Goal: Information Seeking & Learning: Learn about a topic

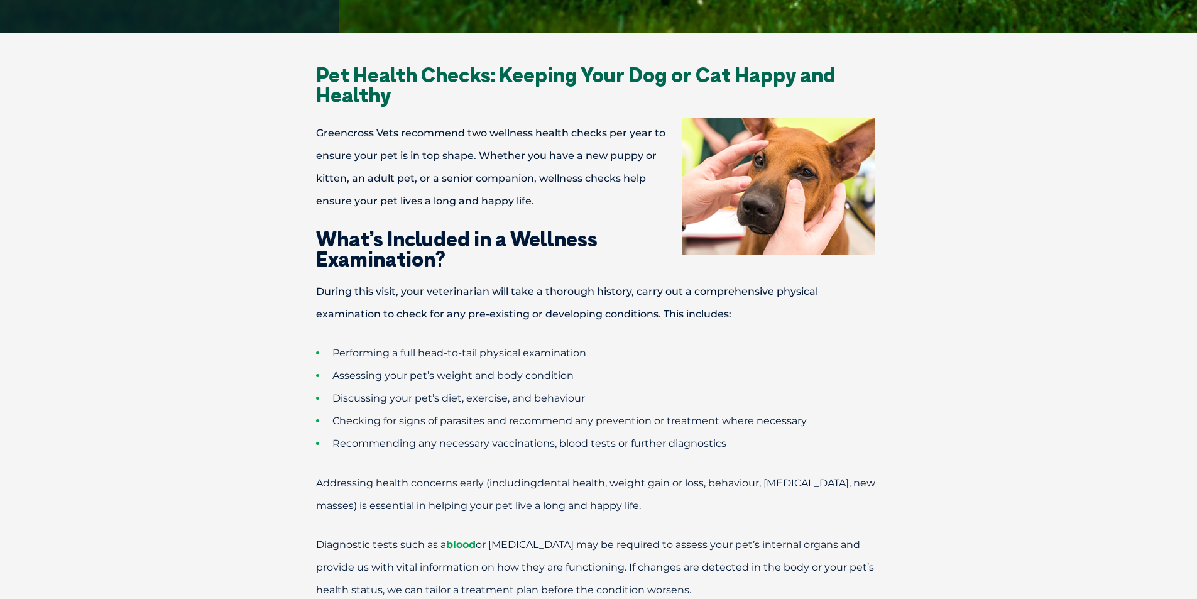
scroll to position [942, 0]
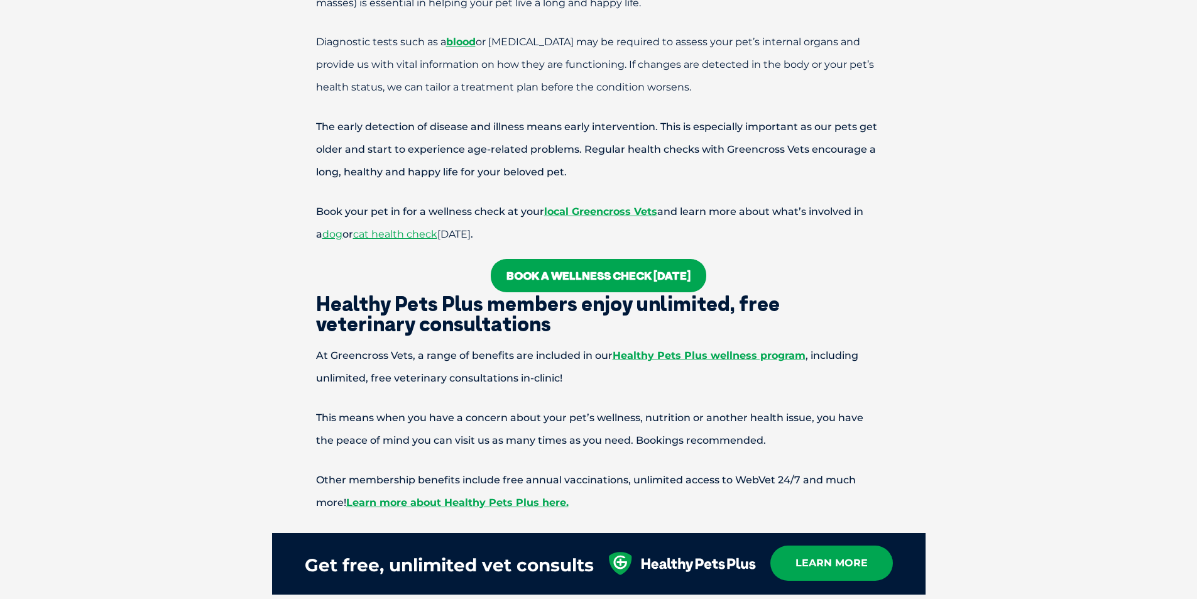
drag, startPoint x: 603, startPoint y: 374, endPoint x: 613, endPoint y: 346, distance: 30.2
click at [606, 364] on p "At Greencross Vets, a range of benefits are included in our Healthy Pets Plus w…" at bounding box center [598, 366] width 653 height 45
click at [461, 355] on p "At Greencross Vets, a range of benefits are included in our Healthy Pets Plus w…" at bounding box center [598, 366] width 653 height 45
click at [749, 356] on link "Healthy Pets Plus wellness program" at bounding box center [709, 355] width 193 height 12
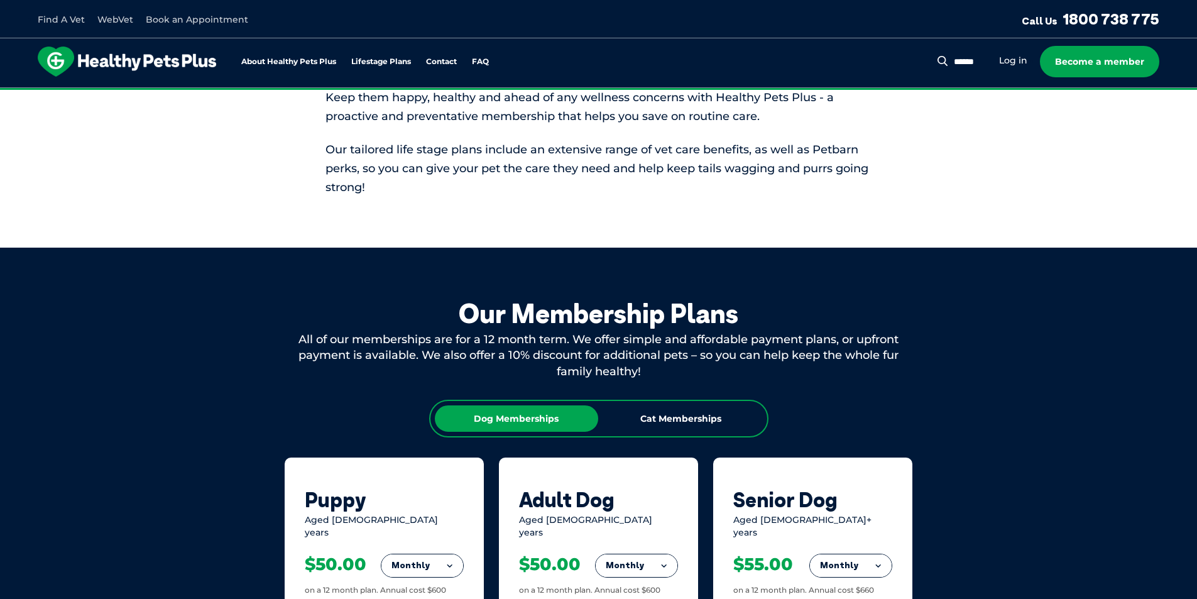
scroll to position [628, 0]
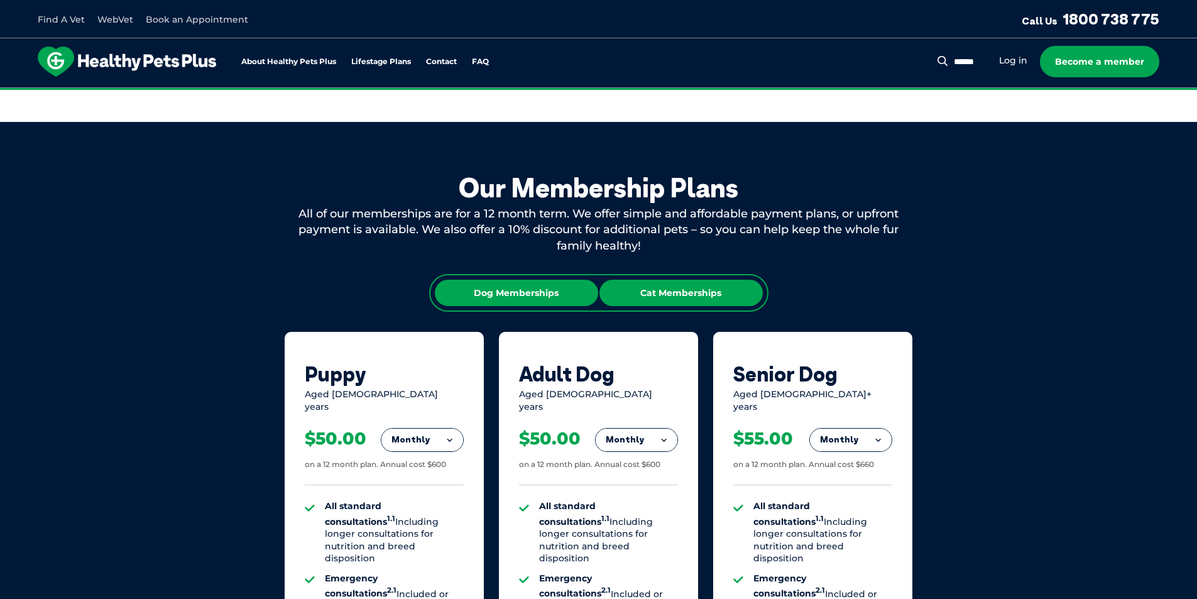
click at [685, 293] on div "Cat Memberships" at bounding box center [680, 293] width 163 height 26
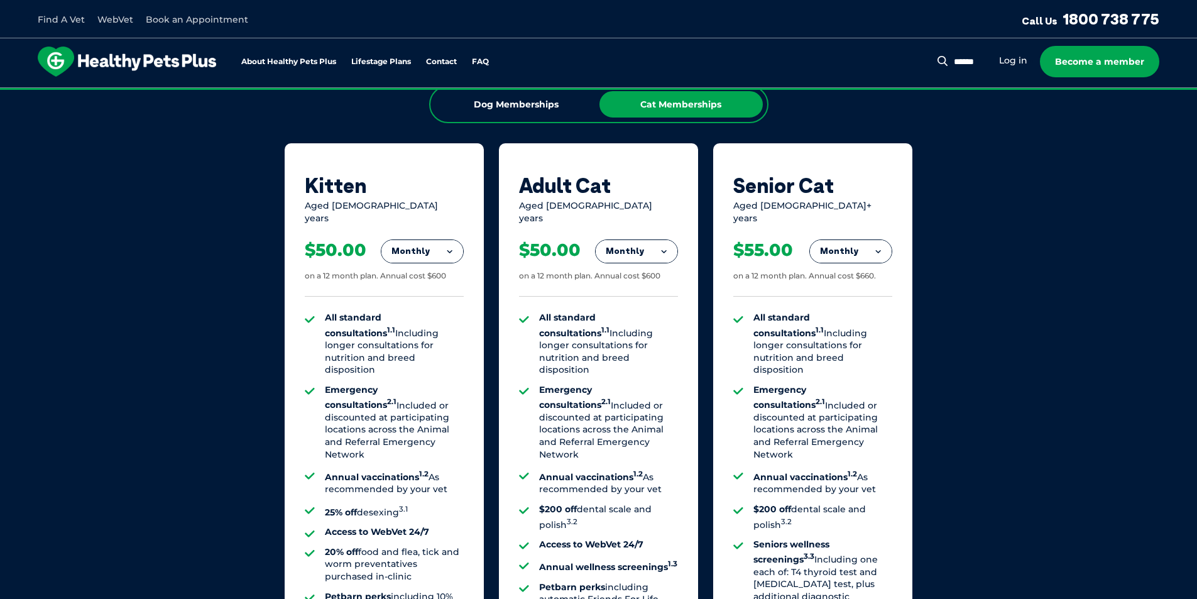
scroll to position [880, 0]
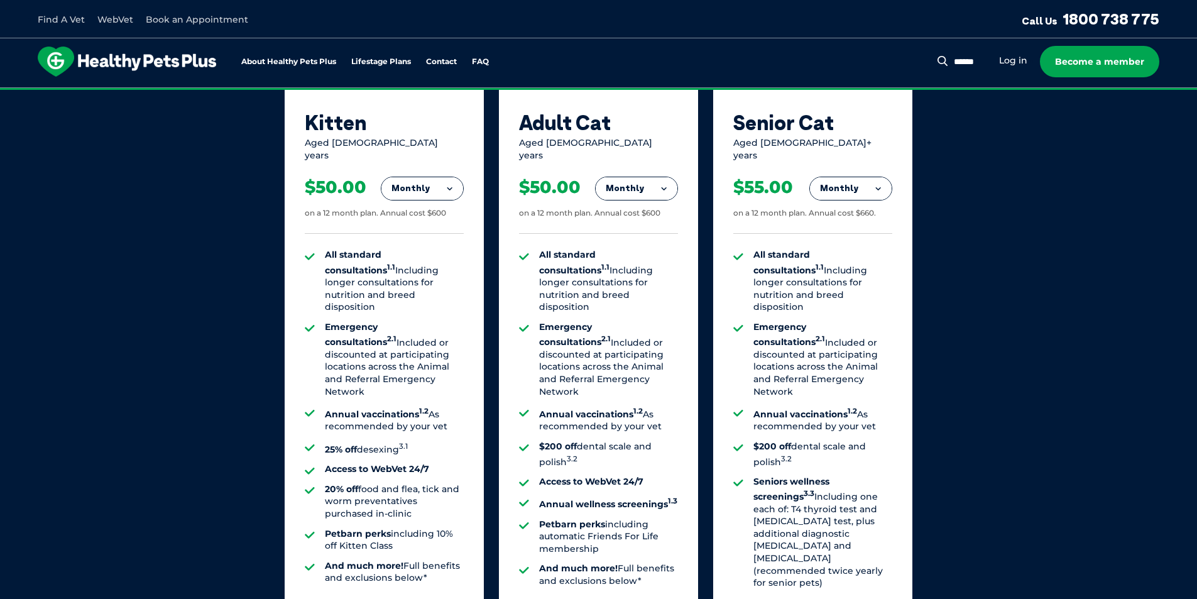
click at [876, 177] on button "Monthly" at bounding box center [851, 188] width 82 height 23
click at [860, 209] on li "Fortnightly" at bounding box center [851, 215] width 82 height 30
click at [875, 180] on button "Fortnightly" at bounding box center [847, 188] width 89 height 23
click at [853, 237] on li "Monthly" at bounding box center [847, 245] width 89 height 30
click at [854, 262] on li "All standard consultations 1.1 Including longer consultations for nutrition and…" at bounding box center [822, 281] width 139 height 65
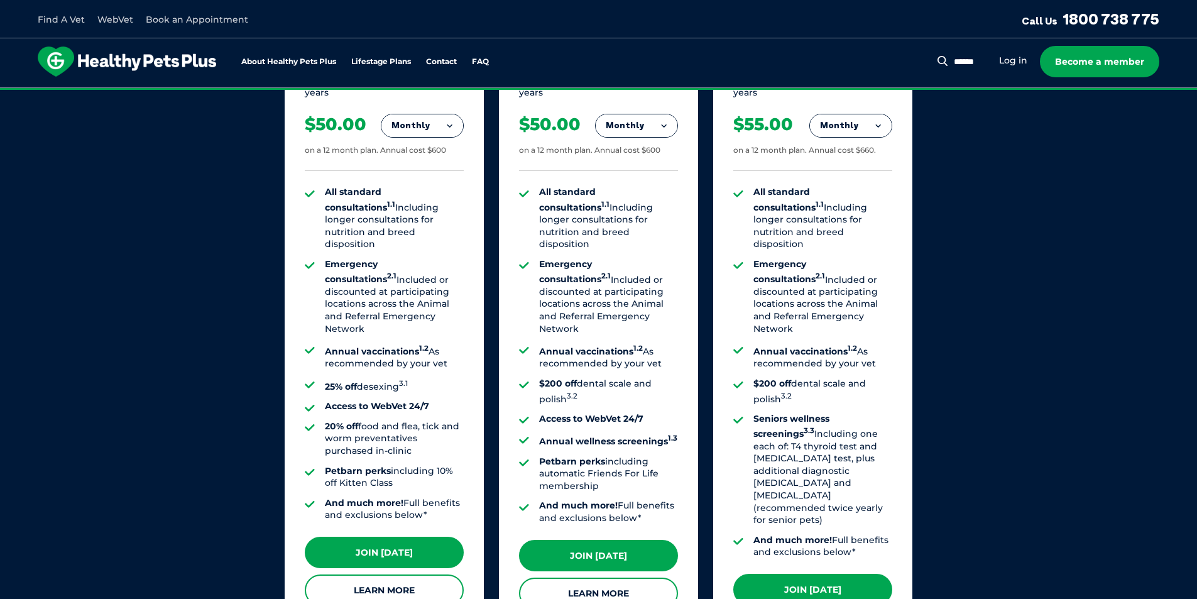
scroll to position [1257, 0]
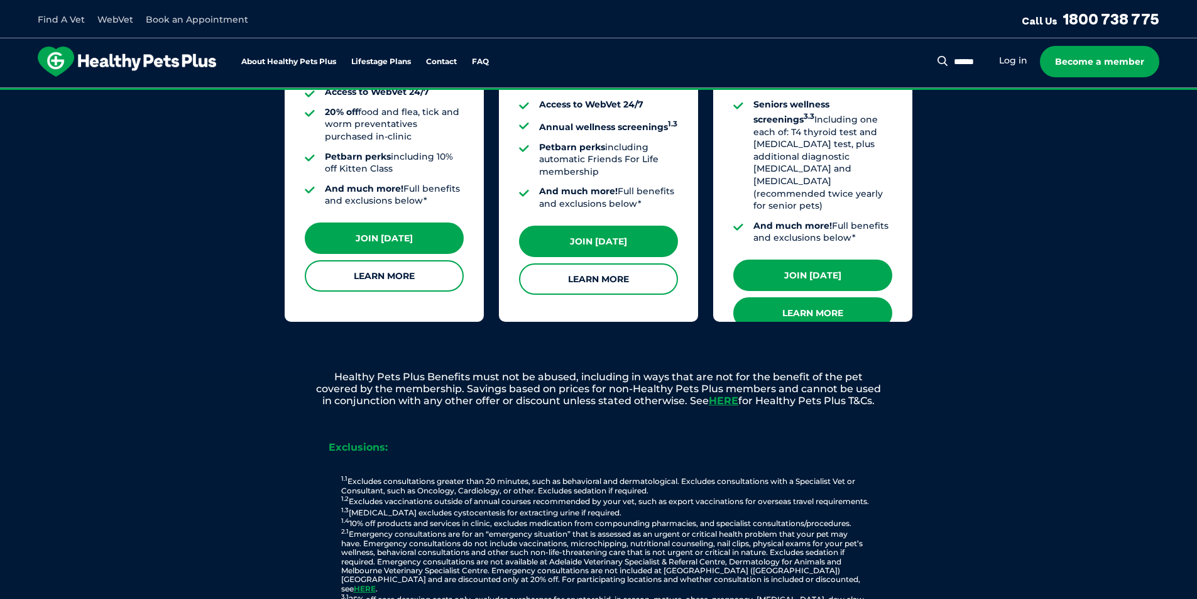
click at [852, 297] on link "Learn More" at bounding box center [812, 312] width 159 height 31
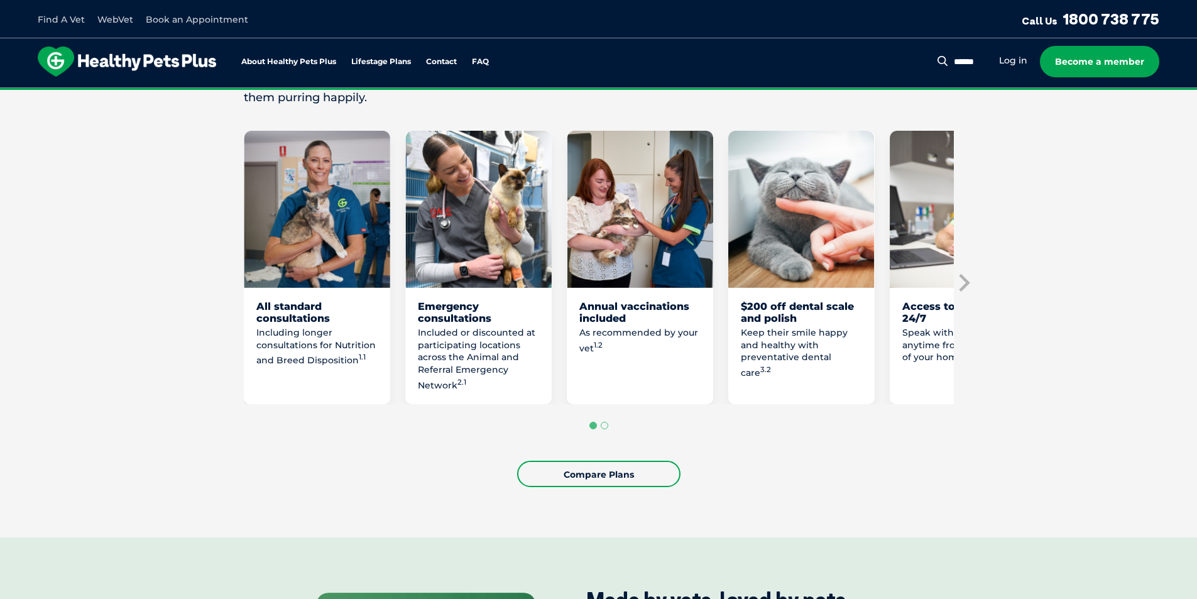
scroll to position [691, 0]
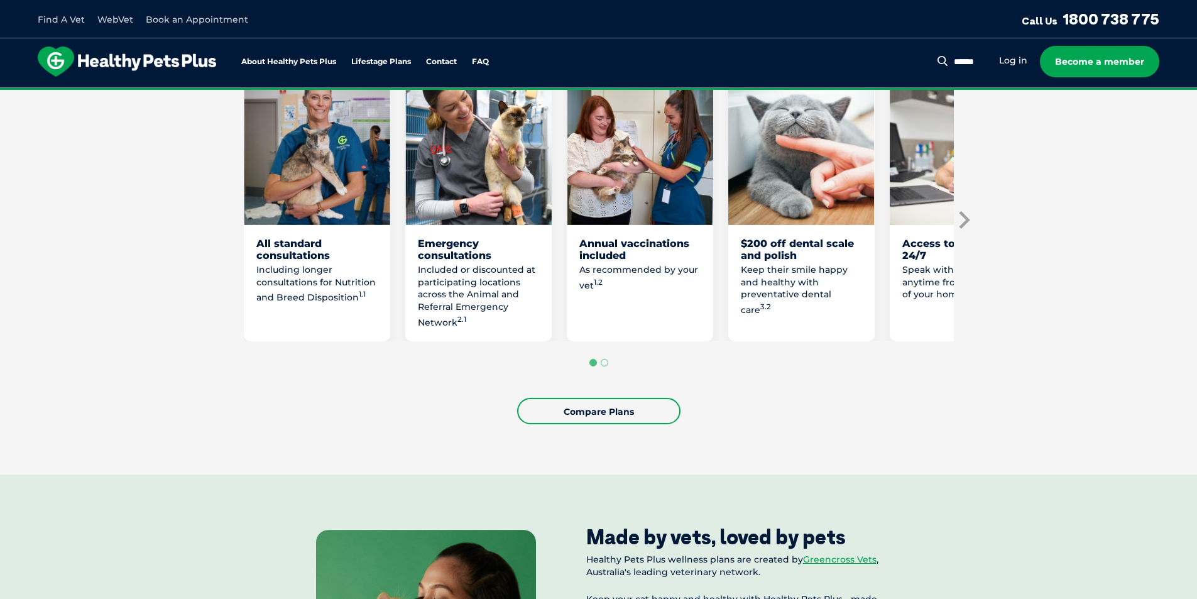
click at [963, 214] on icon "Next slide" at bounding box center [964, 220] width 11 height 18
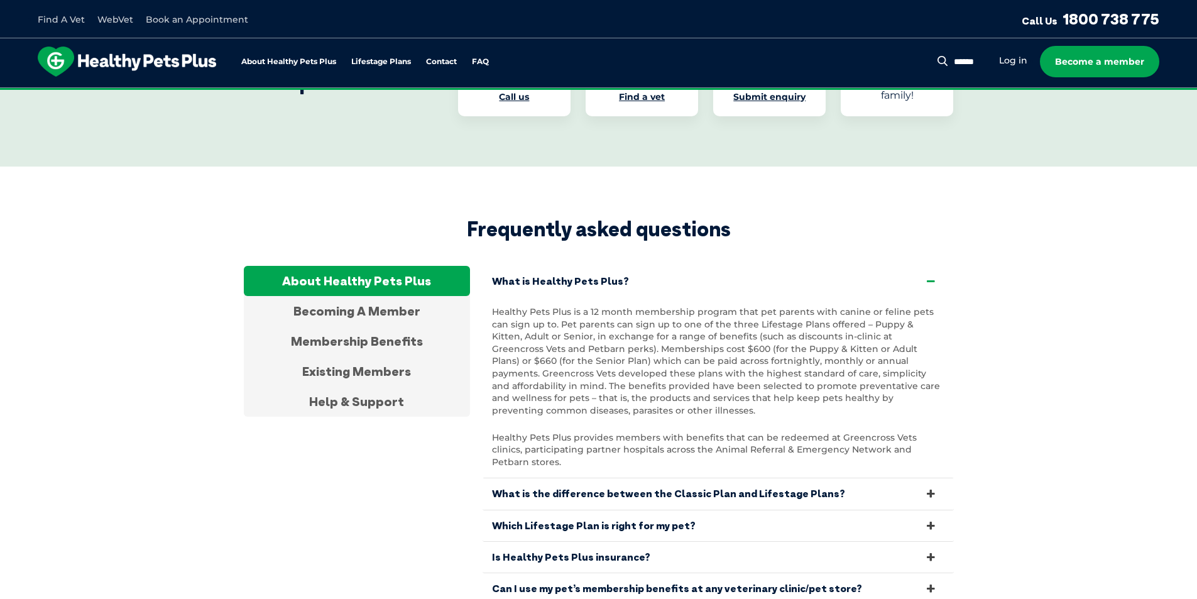
scroll to position [3958, 0]
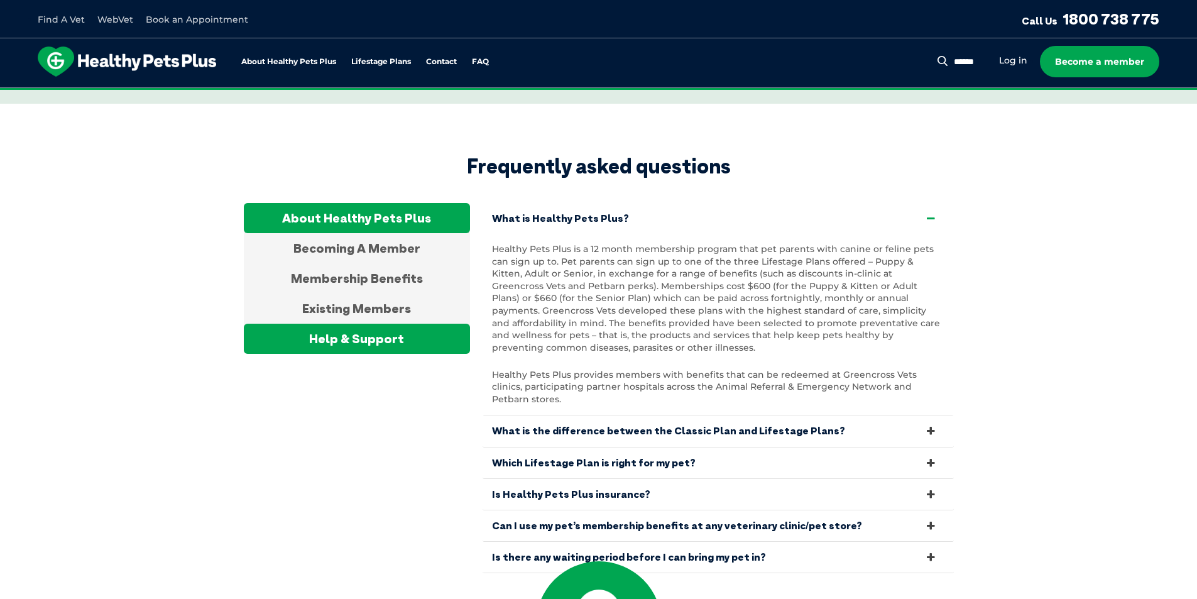
click at [348, 324] on div "Help & Support" at bounding box center [357, 339] width 226 height 30
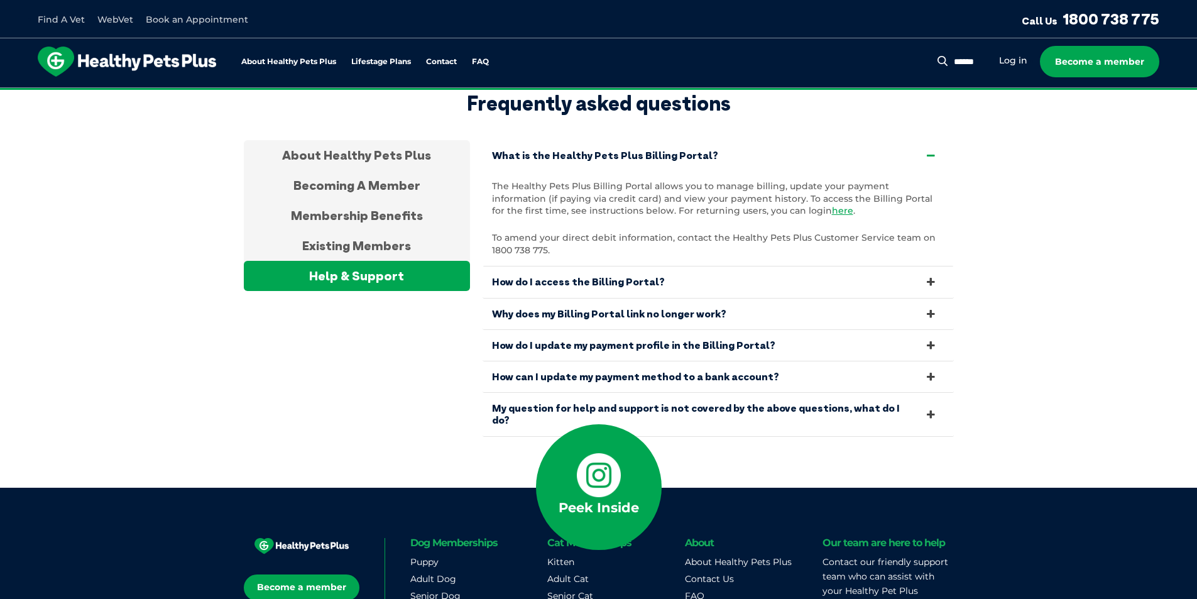
scroll to position [4098, 0]
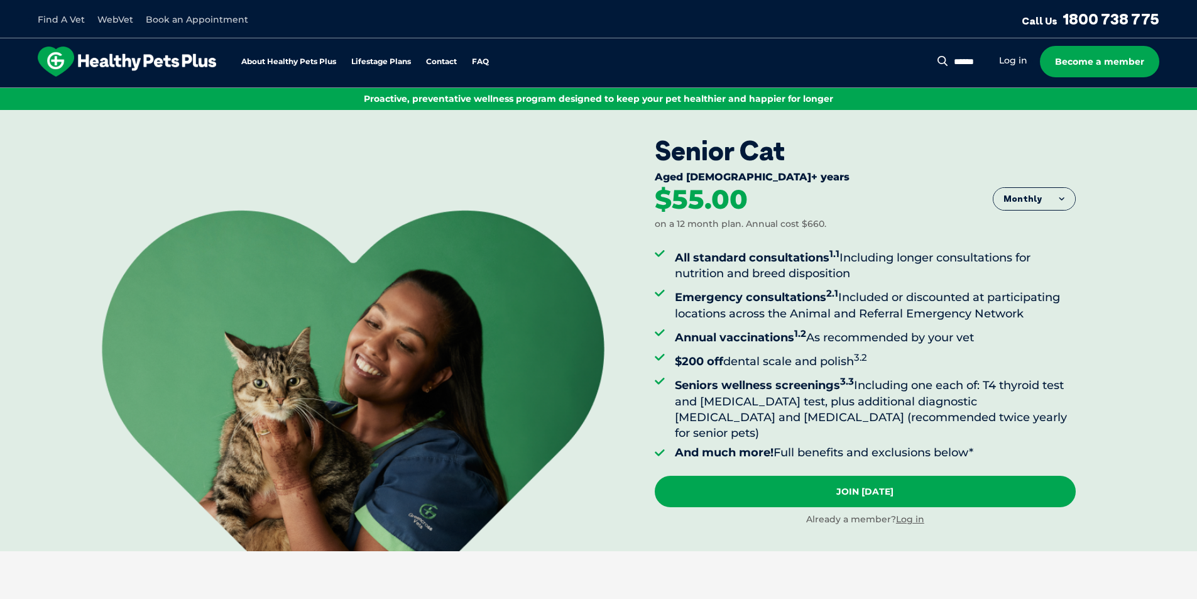
click at [1067, 200] on button "Monthly" at bounding box center [1034, 199] width 82 height 23
click at [1068, 200] on button "Monthly" at bounding box center [1034, 199] width 82 height 23
click at [920, 173] on div "Aged 10+ years" at bounding box center [865, 178] width 421 height 15
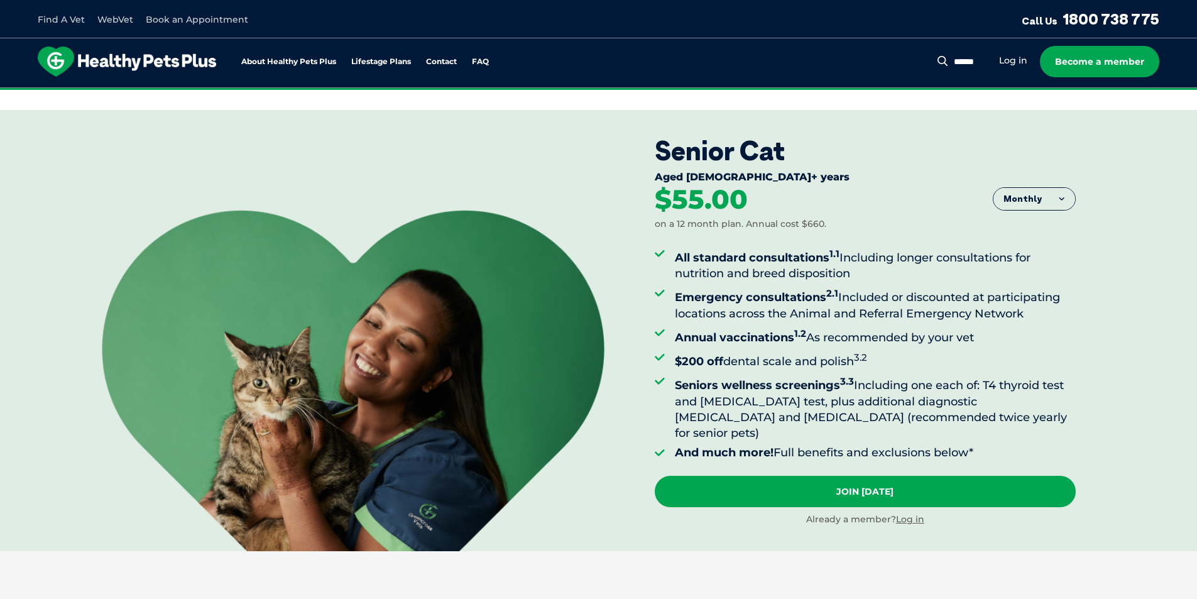
scroll to position [440, 0]
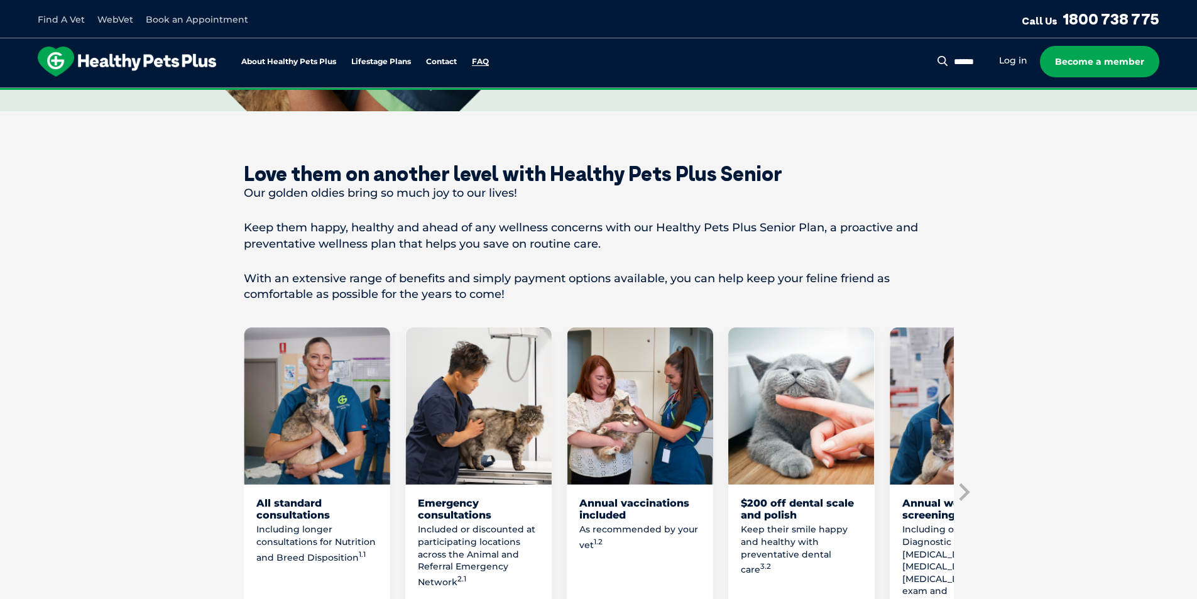
click at [477, 64] on link "FAQ" at bounding box center [480, 62] width 17 height 8
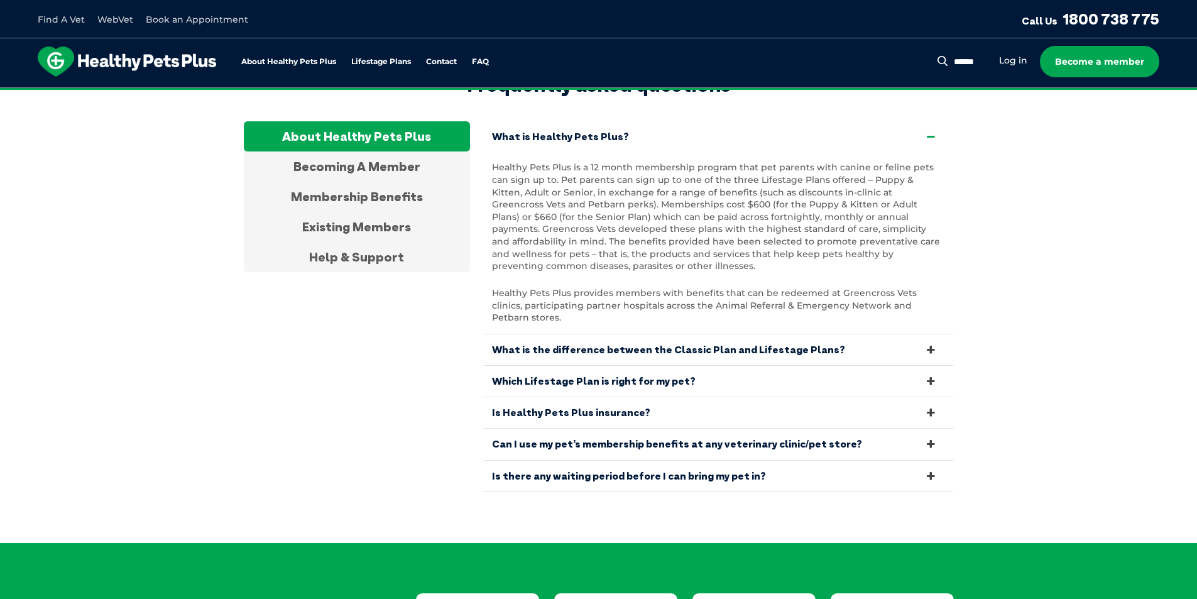
click at [695, 334] on link "What is the difference between the Classic Plan and Lifestage Plans?" at bounding box center [718, 349] width 471 height 31
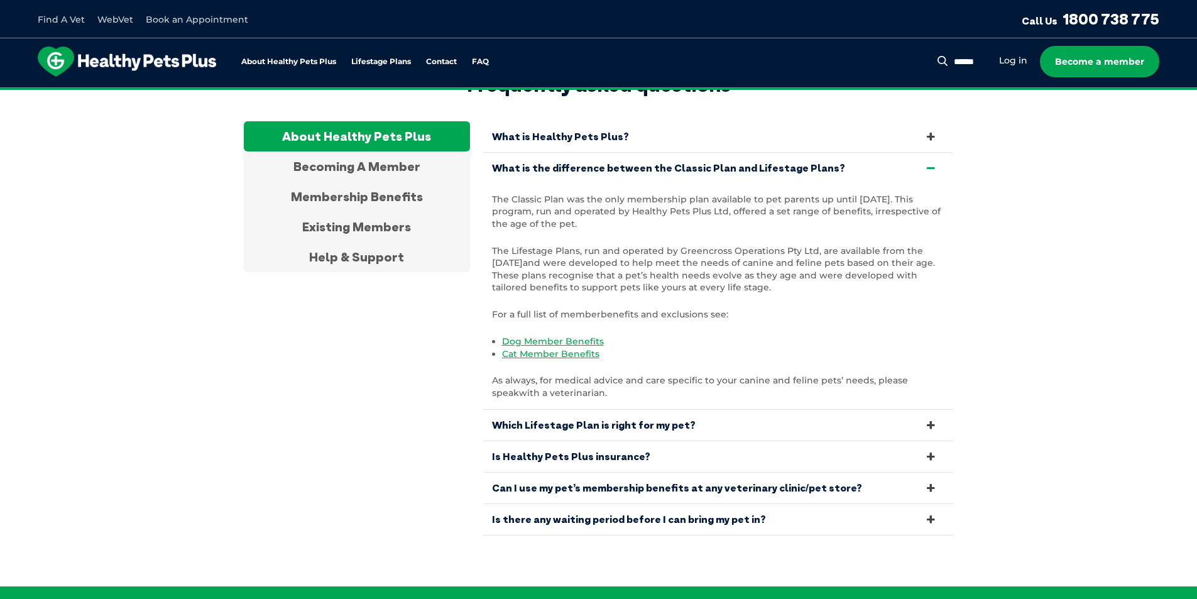
scroll to position [2460, 0]
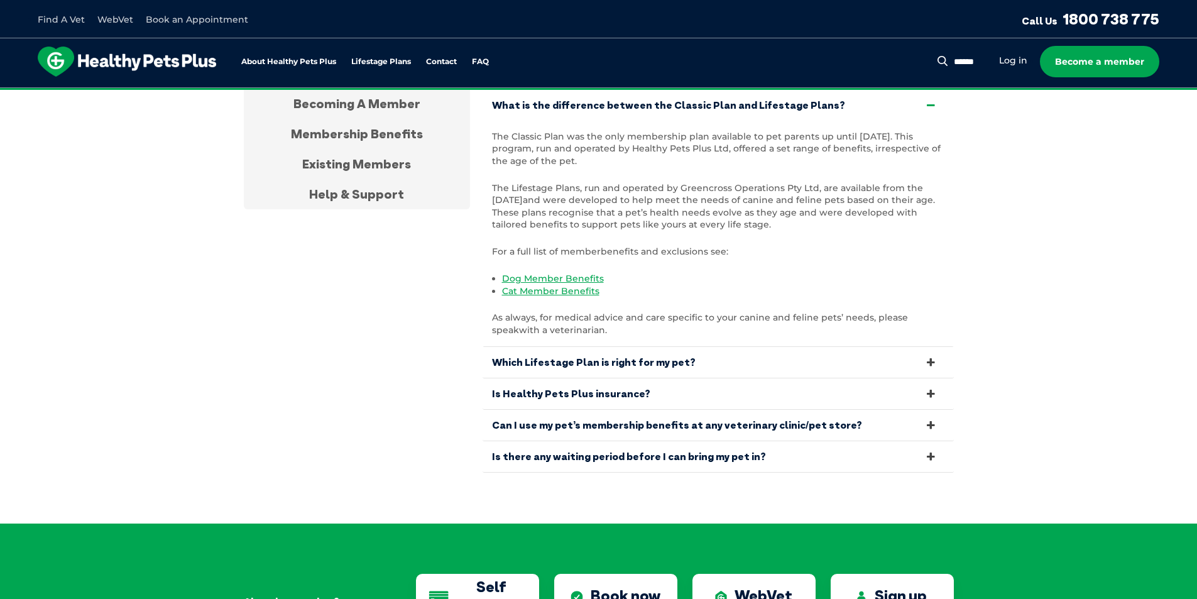
click at [667, 410] on link "Can I use my pet’s membership benefits at any veterinary clinic/pet store?" at bounding box center [718, 425] width 471 height 31
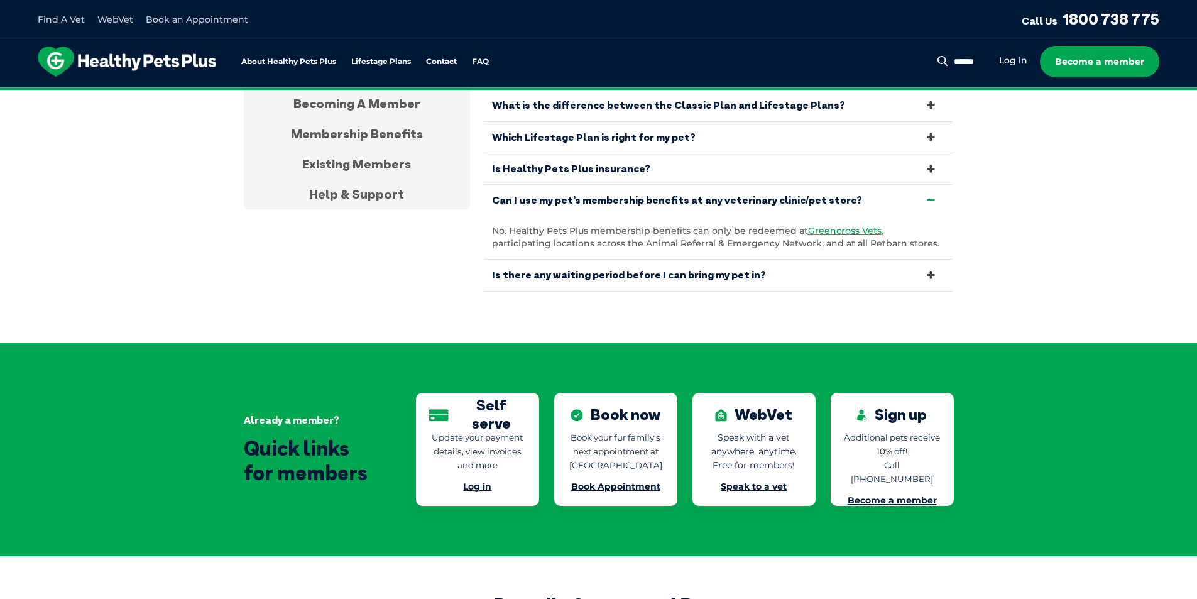
click at [626, 259] on link "Is there any waiting period before I can bring my pet in?" at bounding box center [718, 274] width 471 height 31
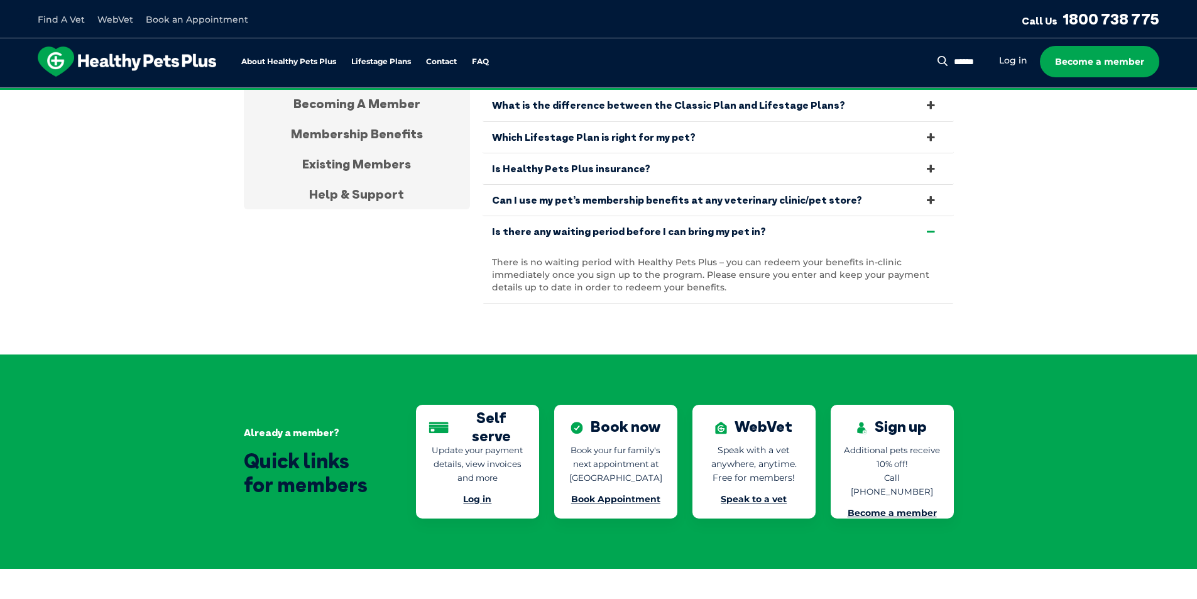
scroll to position [2398, 0]
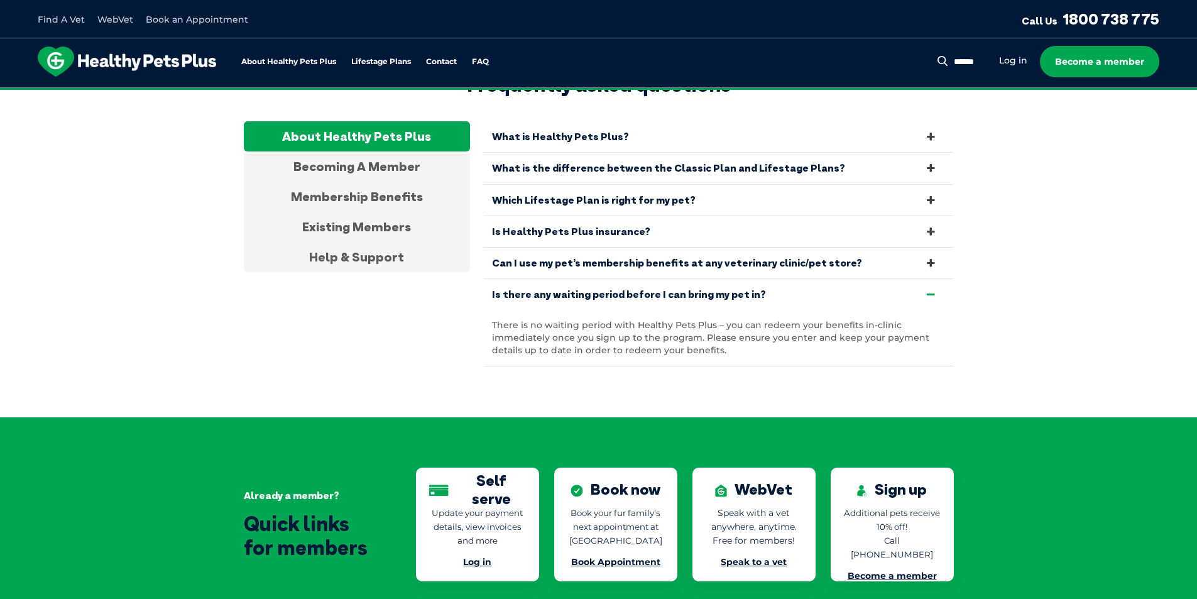
click at [609, 216] on link "Is Healthy Pets Plus insurance?" at bounding box center [718, 231] width 471 height 31
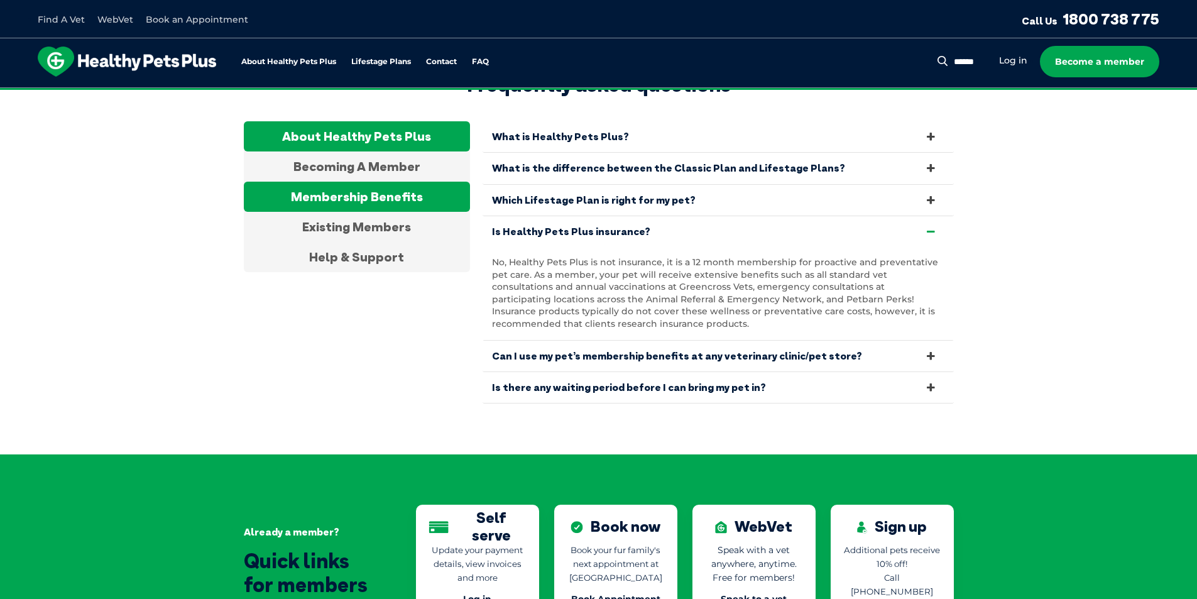
click at [360, 182] on div "Membership Benefits" at bounding box center [357, 197] width 226 height 30
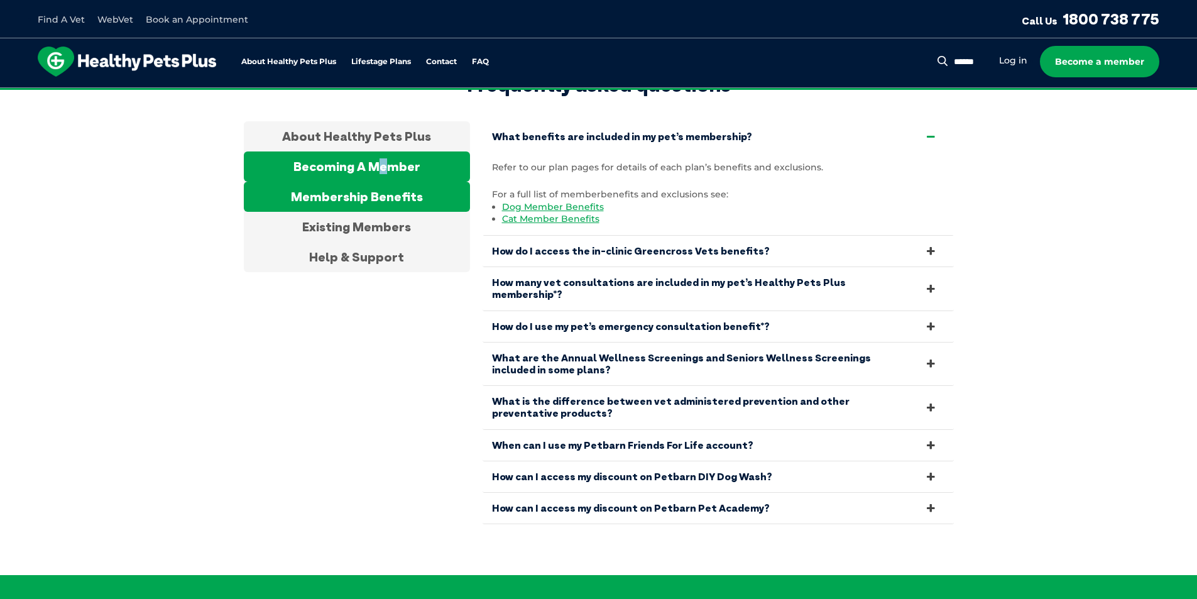
click at [385, 151] on div "Becoming A Member" at bounding box center [357, 166] width 226 height 30
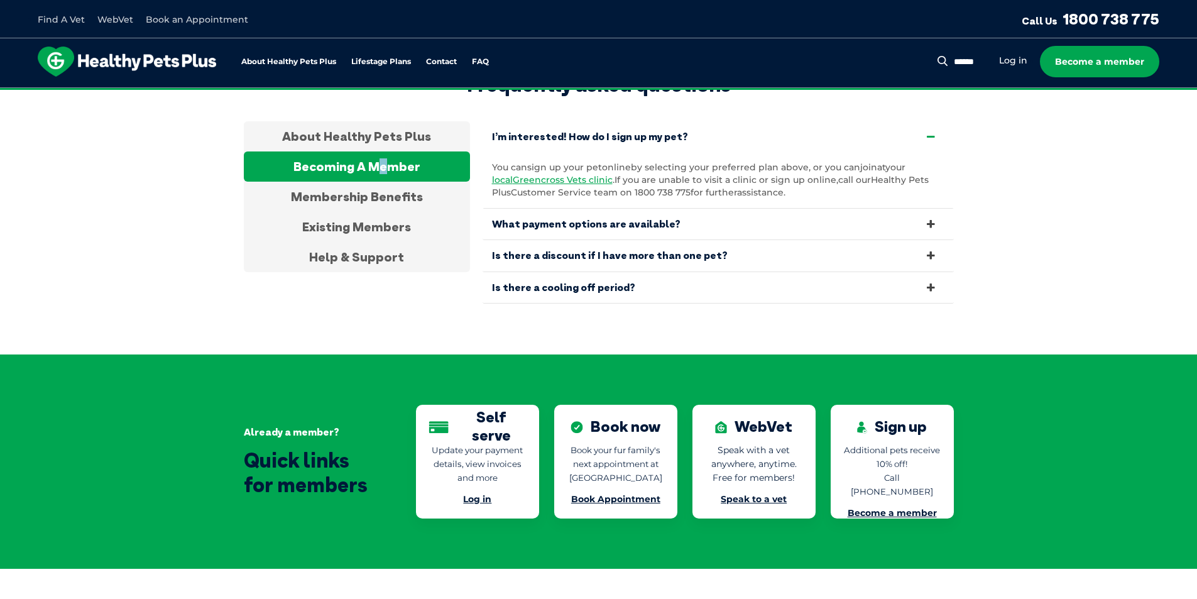
scroll to position [2335, 0]
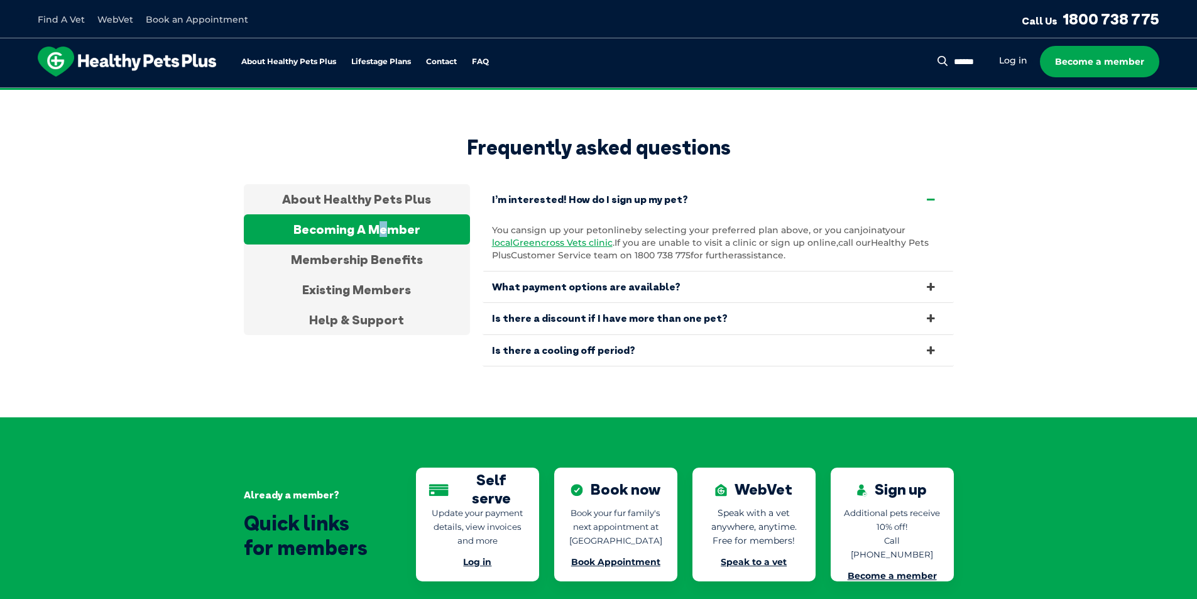
click at [620, 303] on link "Is there a discount if I have more than one pet?" at bounding box center [718, 318] width 471 height 31
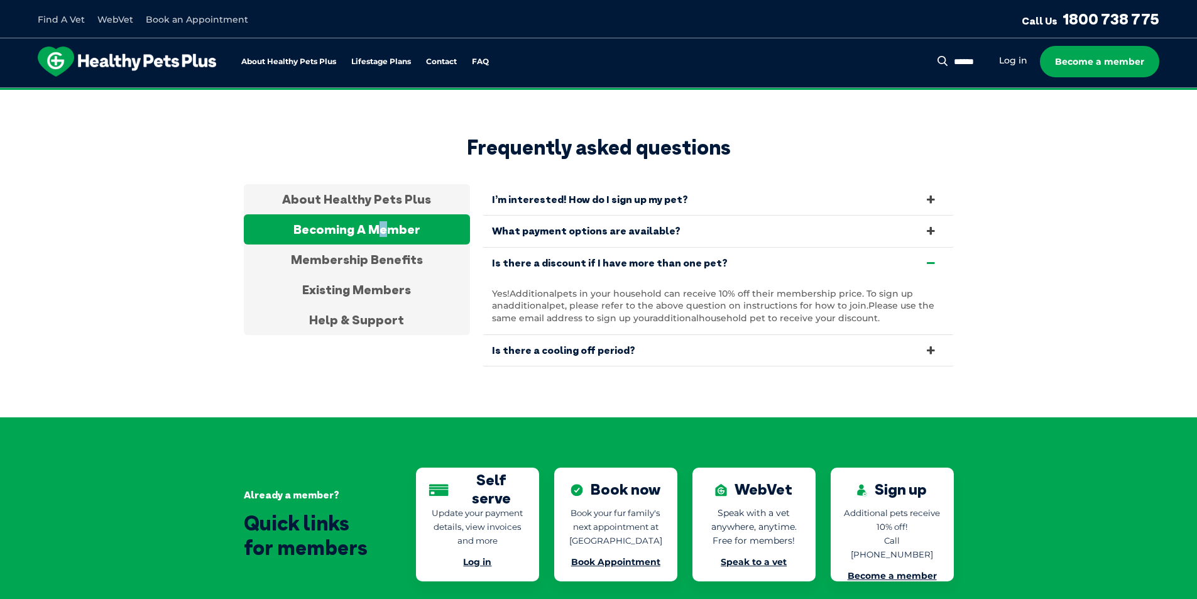
click at [652, 184] on link "I’m interested! How do I sign up my pet?" at bounding box center [718, 199] width 471 height 31
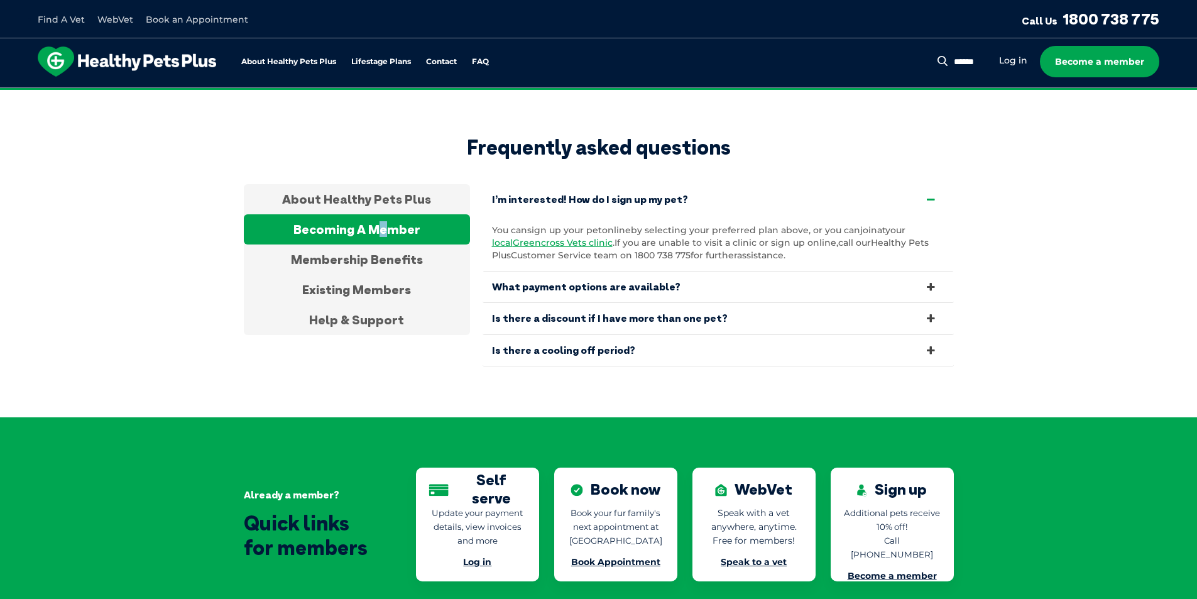
click at [586, 303] on link "Is there a discount if I have more than one pet?" at bounding box center [718, 318] width 471 height 31
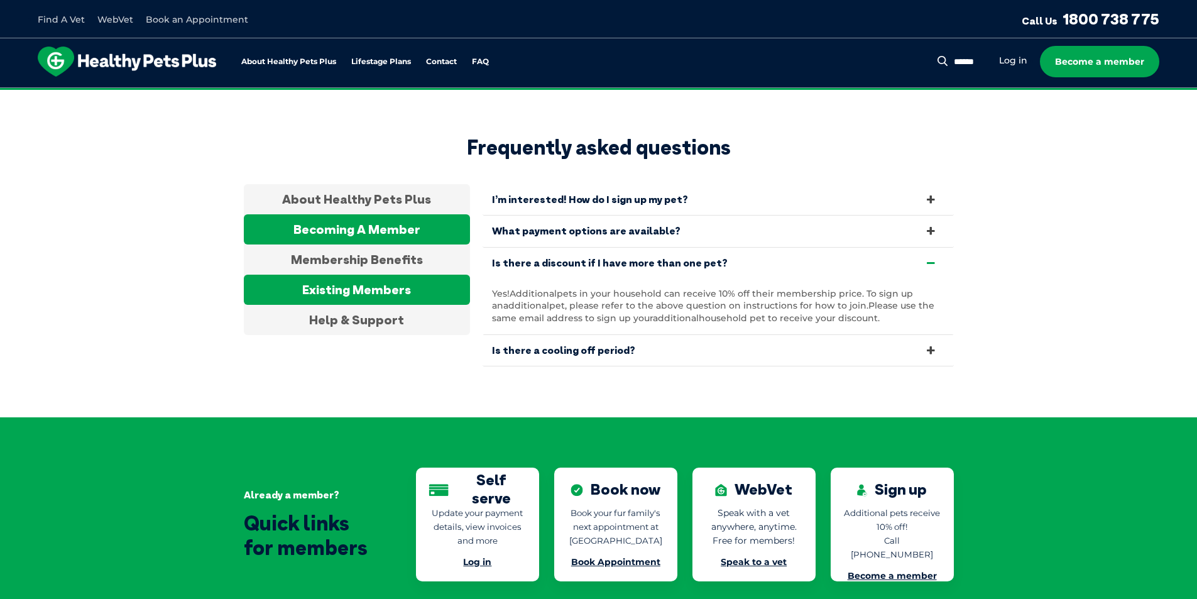
click at [388, 280] on div "Existing Members" at bounding box center [357, 290] width 226 height 30
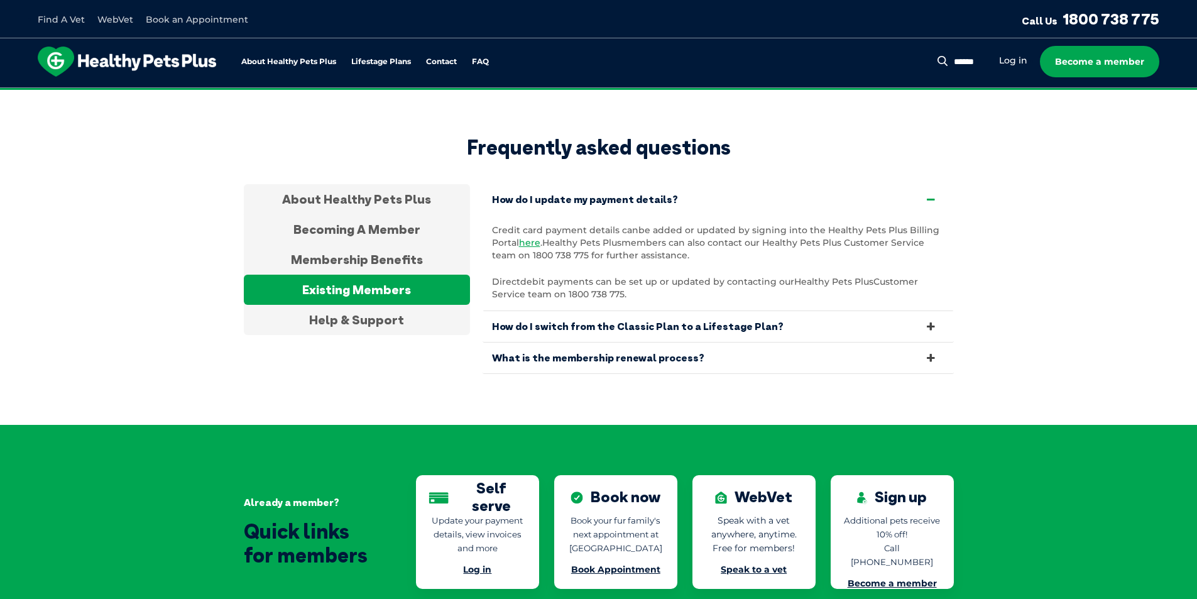
click at [688, 311] on link "How do I switch from the Classic Plan to a Lifestage Plan?" at bounding box center [718, 326] width 471 height 31
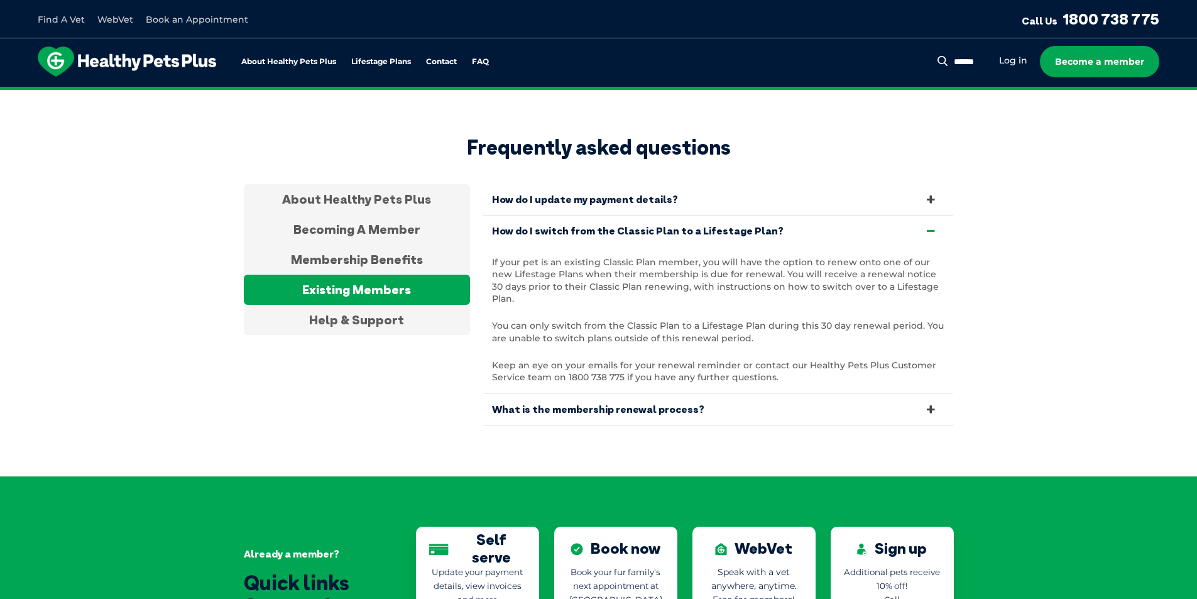
click at [609, 394] on link "What is the membership renewal process?" at bounding box center [718, 409] width 471 height 31
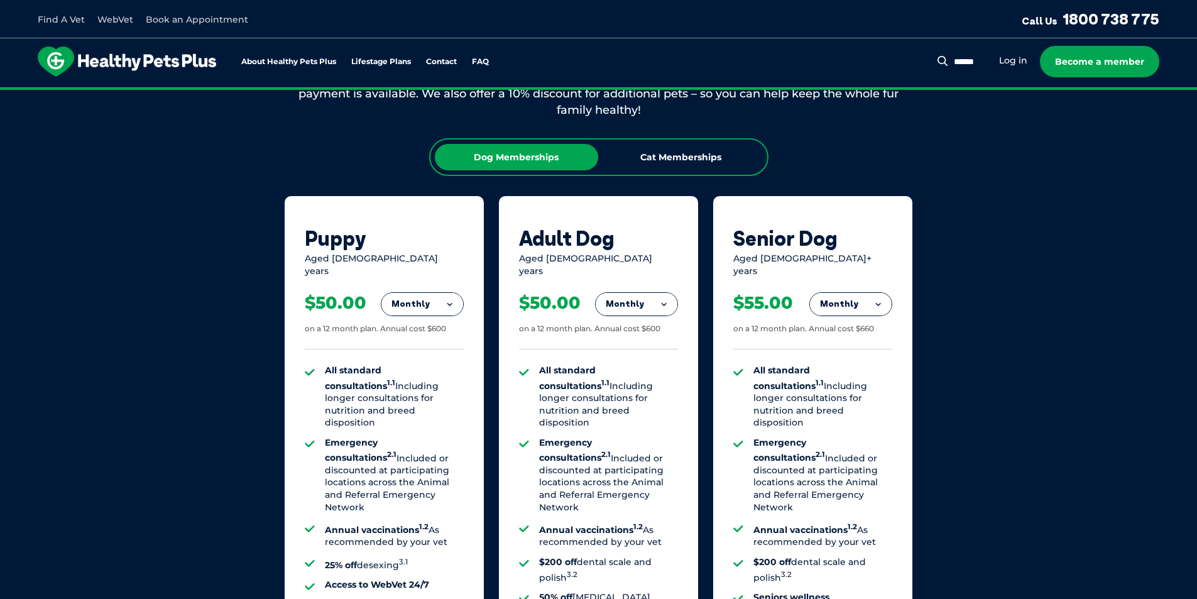
scroll to position [701, 0]
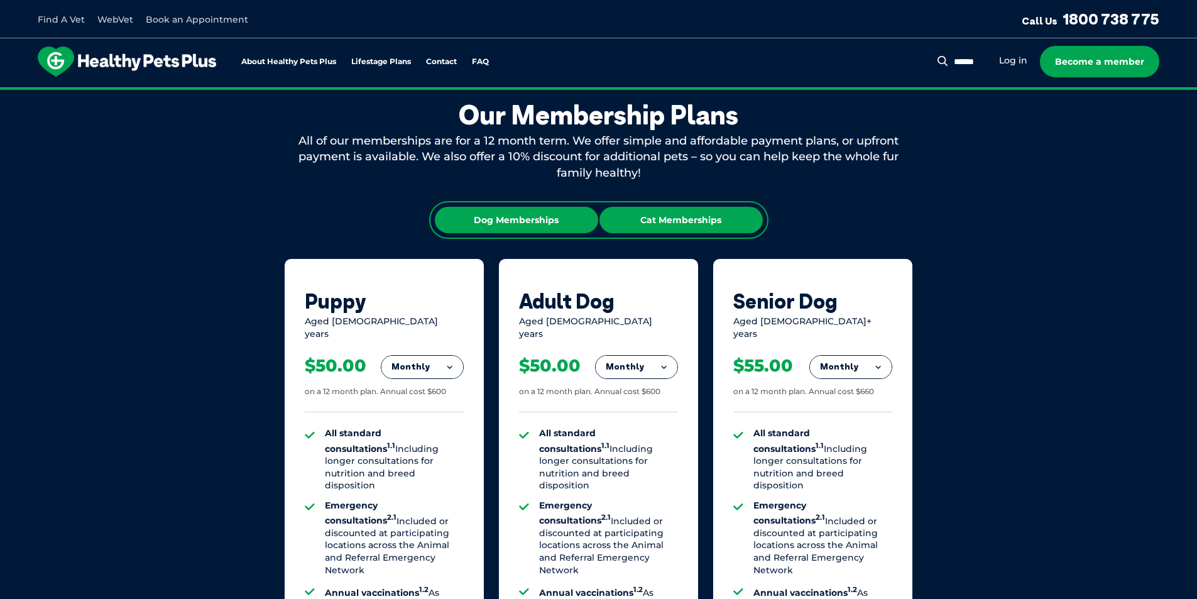
click at [715, 225] on div "Cat Memberships" at bounding box center [680, 220] width 163 height 26
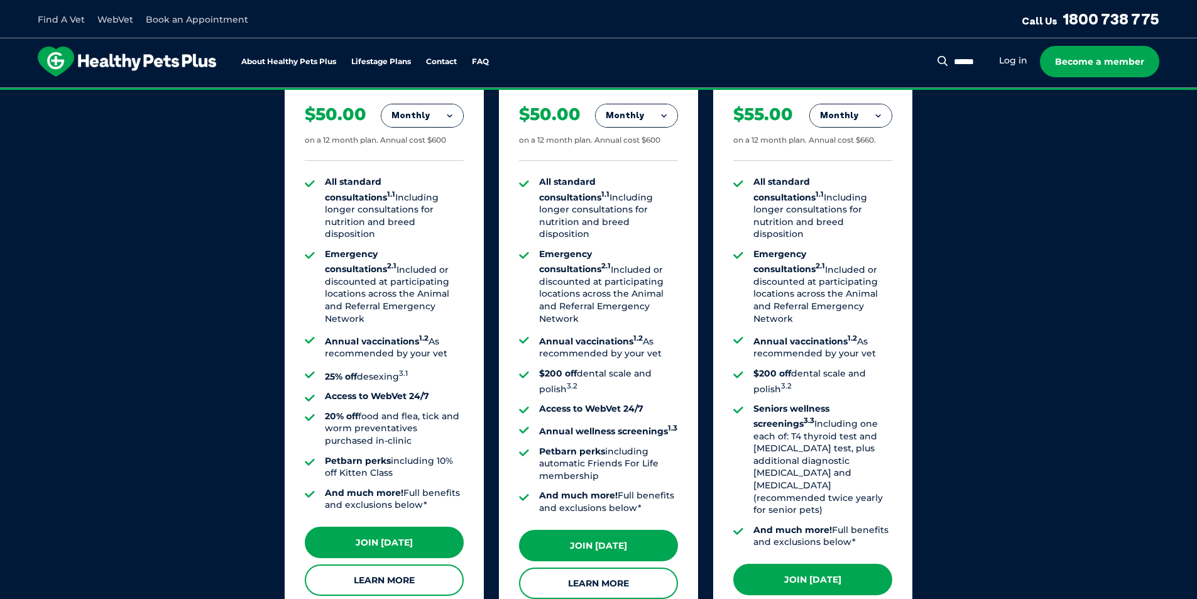
scroll to position [1141, 0]
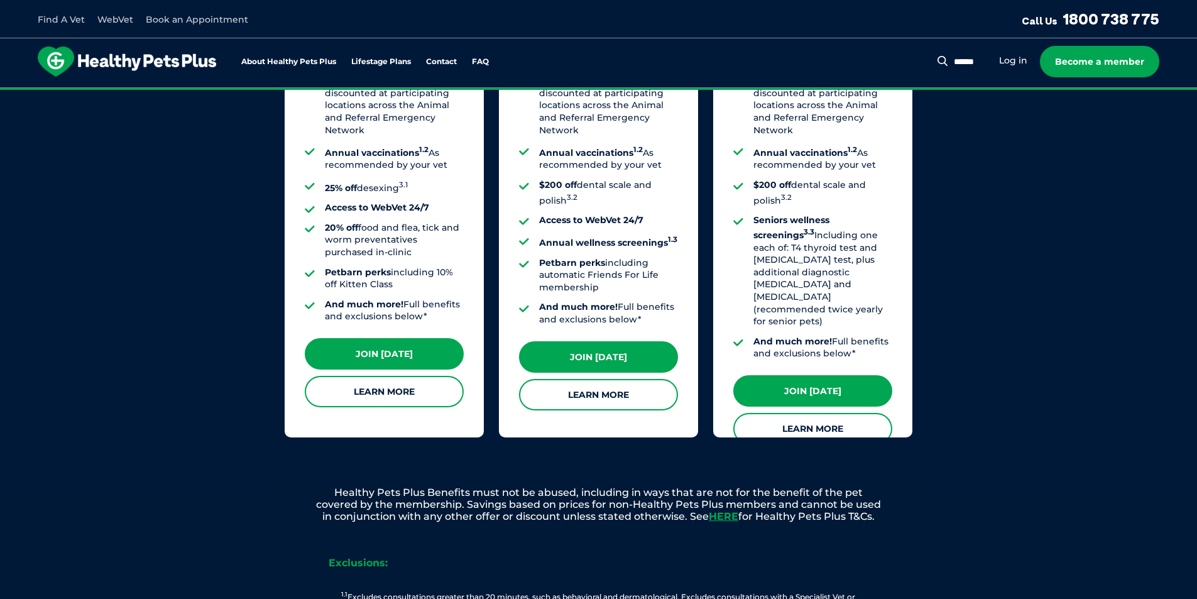
click at [424, 183] on ul "All standard consultations 1.1 Including longer consultations for nutrition and…" at bounding box center [384, 155] width 159 height 336
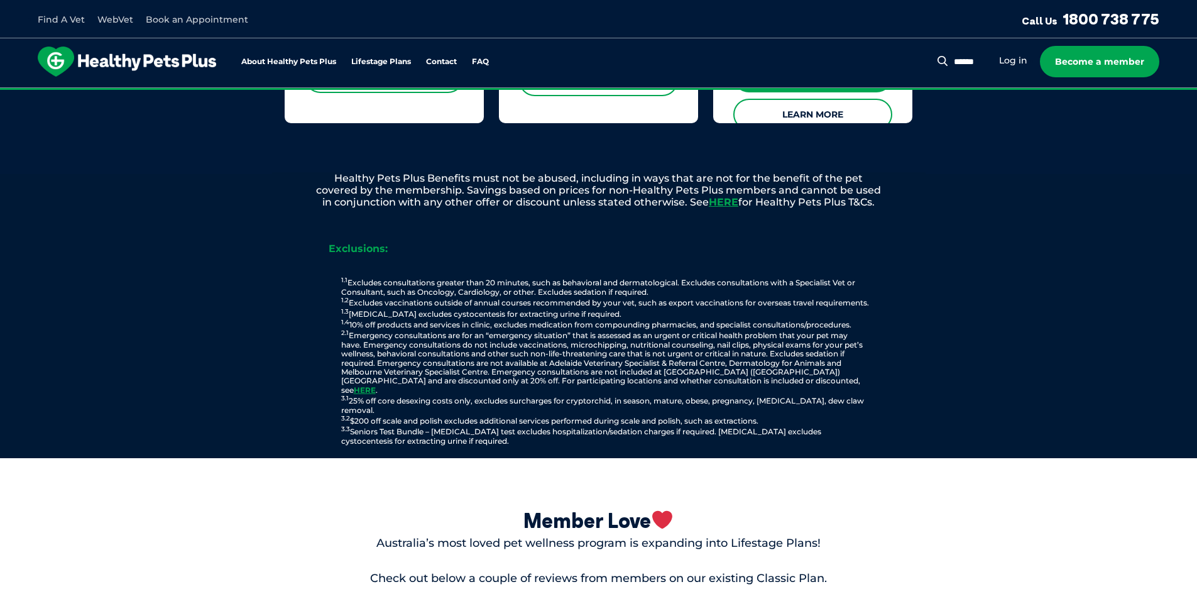
scroll to position [1329, 0]
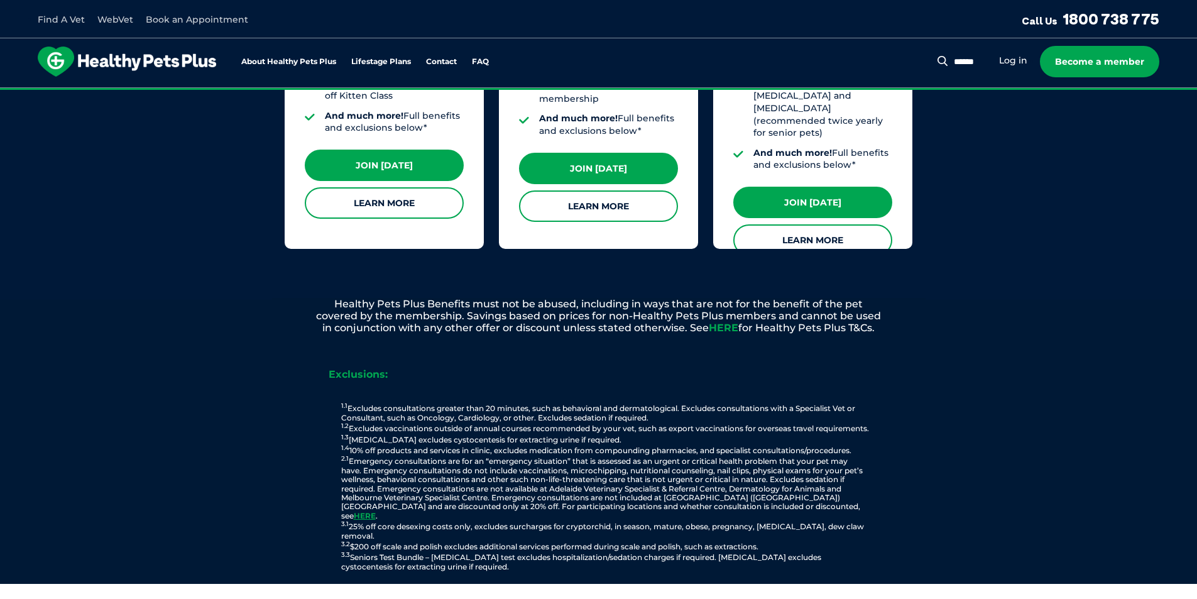
click at [722, 322] on link "HERE" at bounding box center [724, 328] width 30 height 12
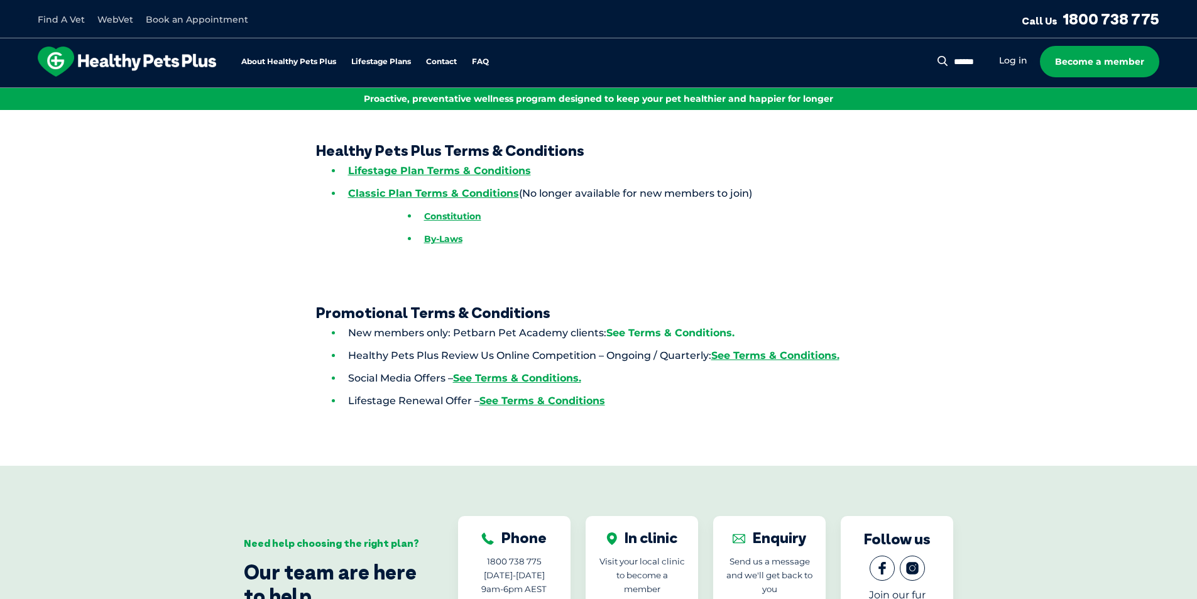
click at [696, 334] on link "See Terms & Conditions." at bounding box center [670, 333] width 128 height 12
click at [494, 168] on link "Lifestage Plan Terms & Conditions" at bounding box center [439, 171] width 183 height 12
